Goal: Task Accomplishment & Management: Manage account settings

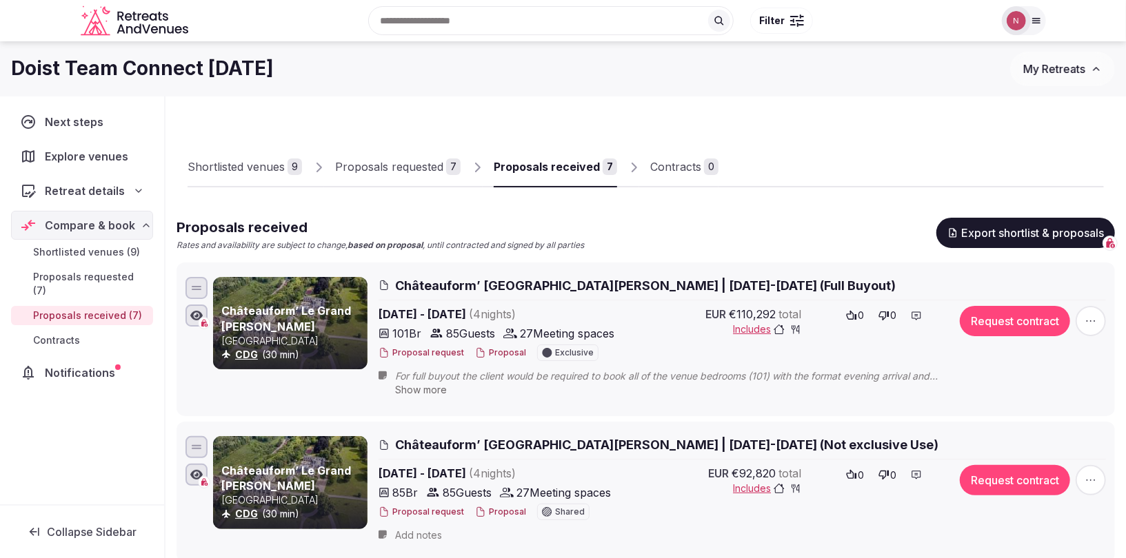
click at [1033, 19] on icon at bounding box center [1036, 20] width 11 height 11
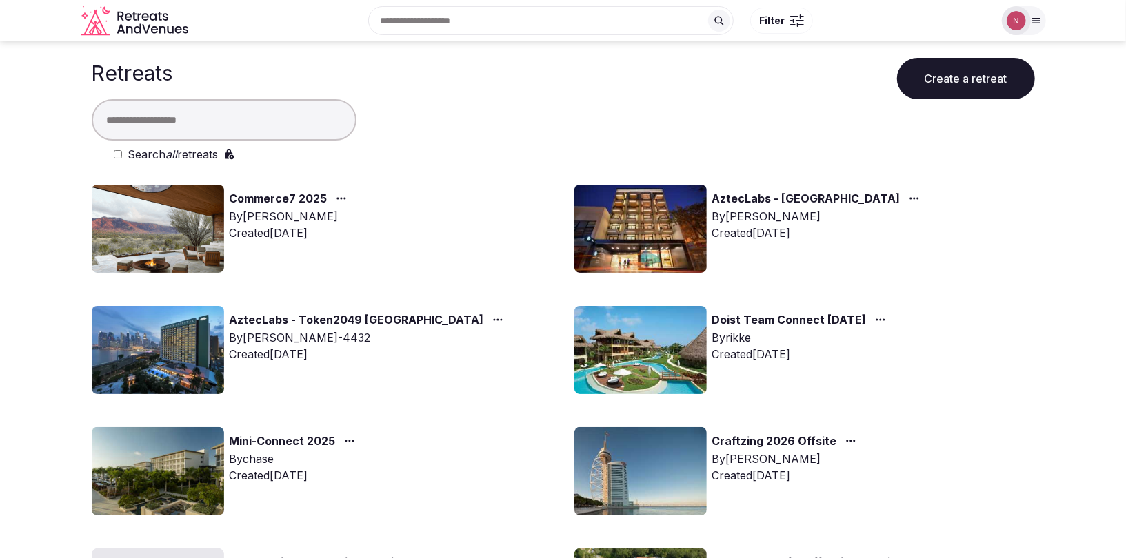
click at [656, 224] on img at bounding box center [640, 229] width 132 height 88
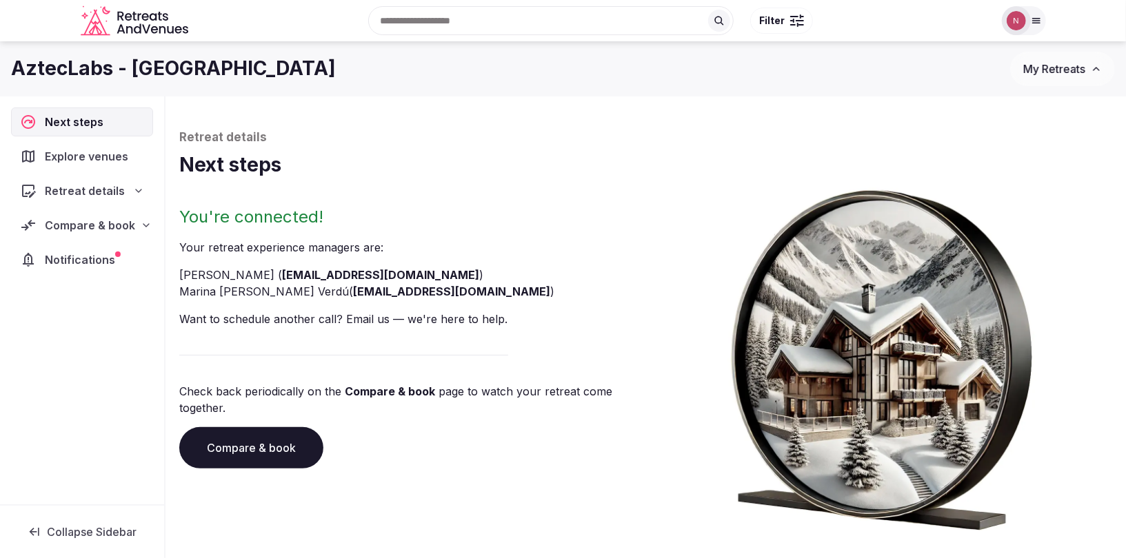
click at [78, 228] on span "Compare & book" at bounding box center [90, 225] width 90 height 17
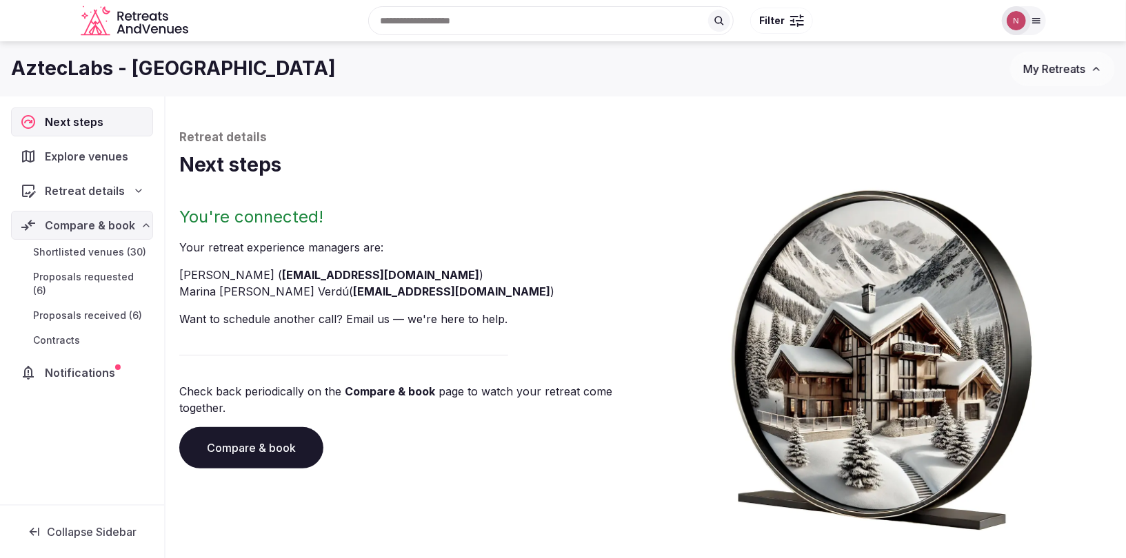
click at [83, 309] on span "Proposals received (6)" at bounding box center [87, 316] width 109 height 14
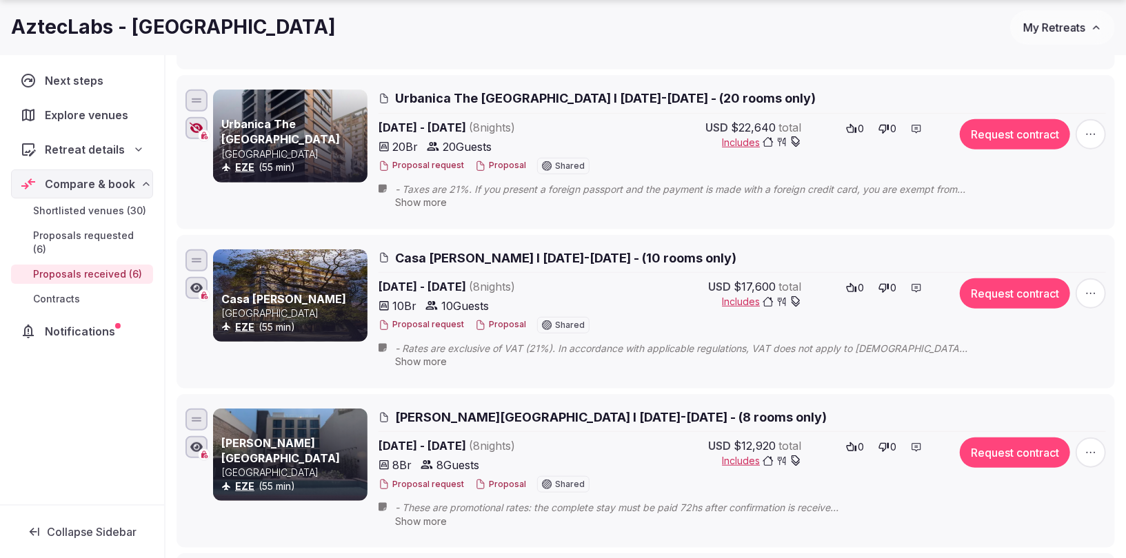
scroll to position [621, 0]
